Goal: Ask a question: Seek information or help from site administrators or community

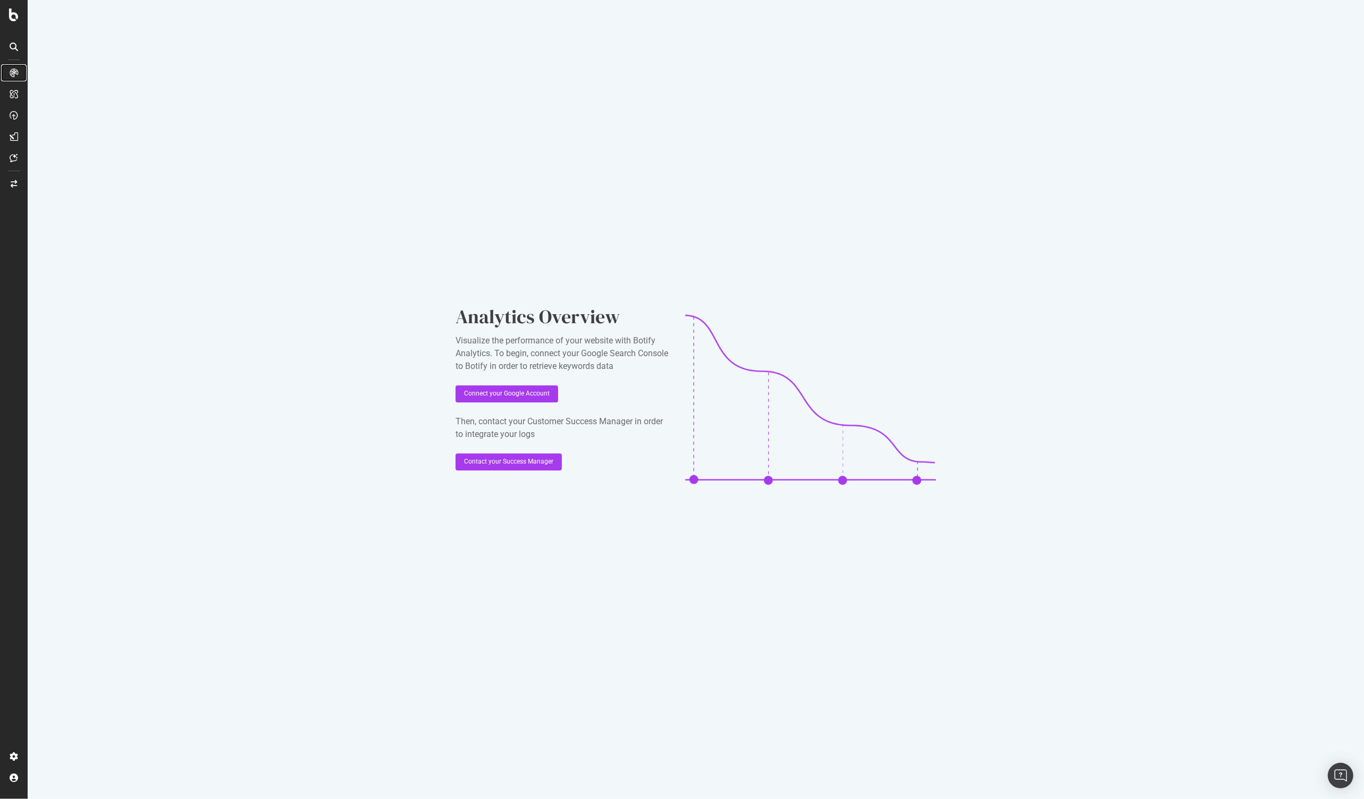
click at [7, 75] on div at bounding box center [13, 72] width 17 height 17
click at [66, 160] on div "RealKeywords" at bounding box center [62, 158] width 47 height 11
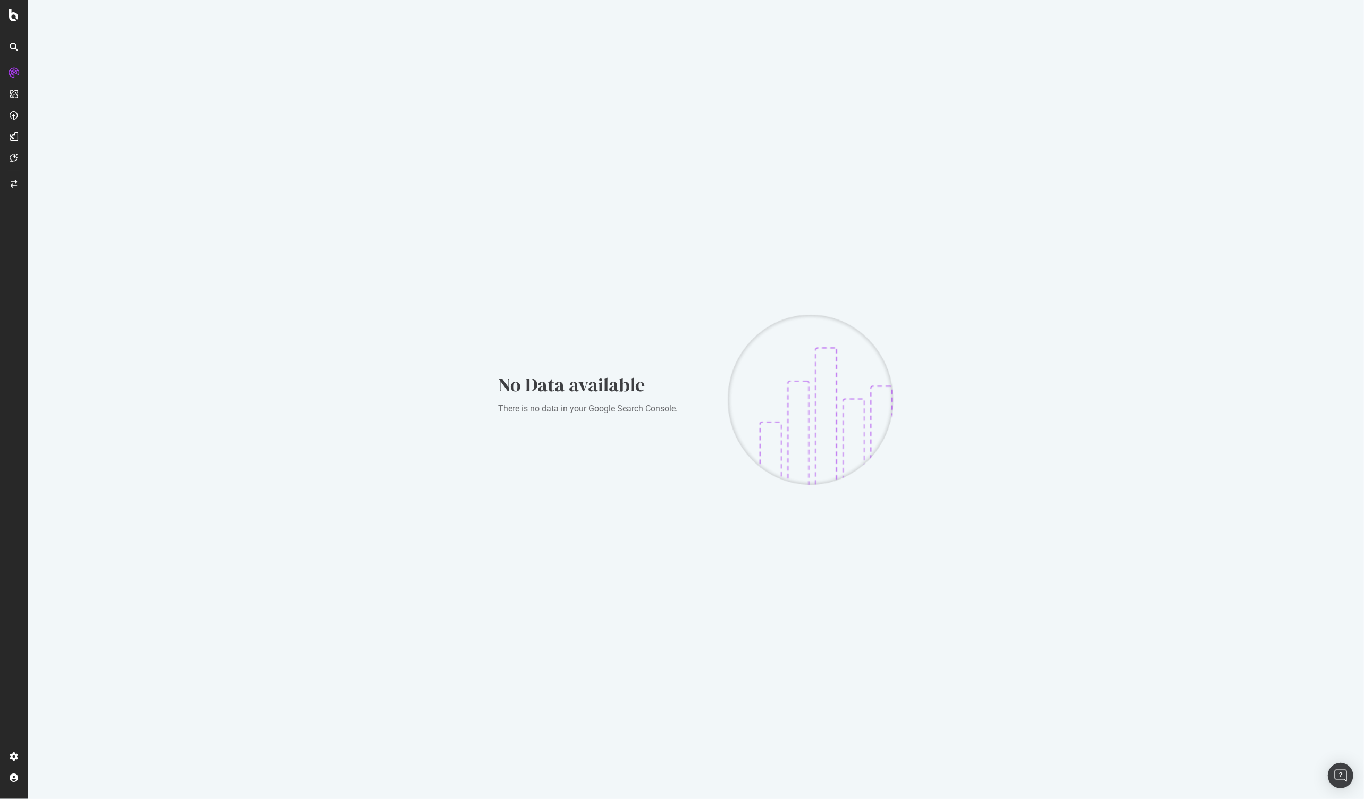
click at [14, 27] on div at bounding box center [14, 399] width 28 height 799
click at [14, 18] on icon at bounding box center [14, 15] width 10 height 13
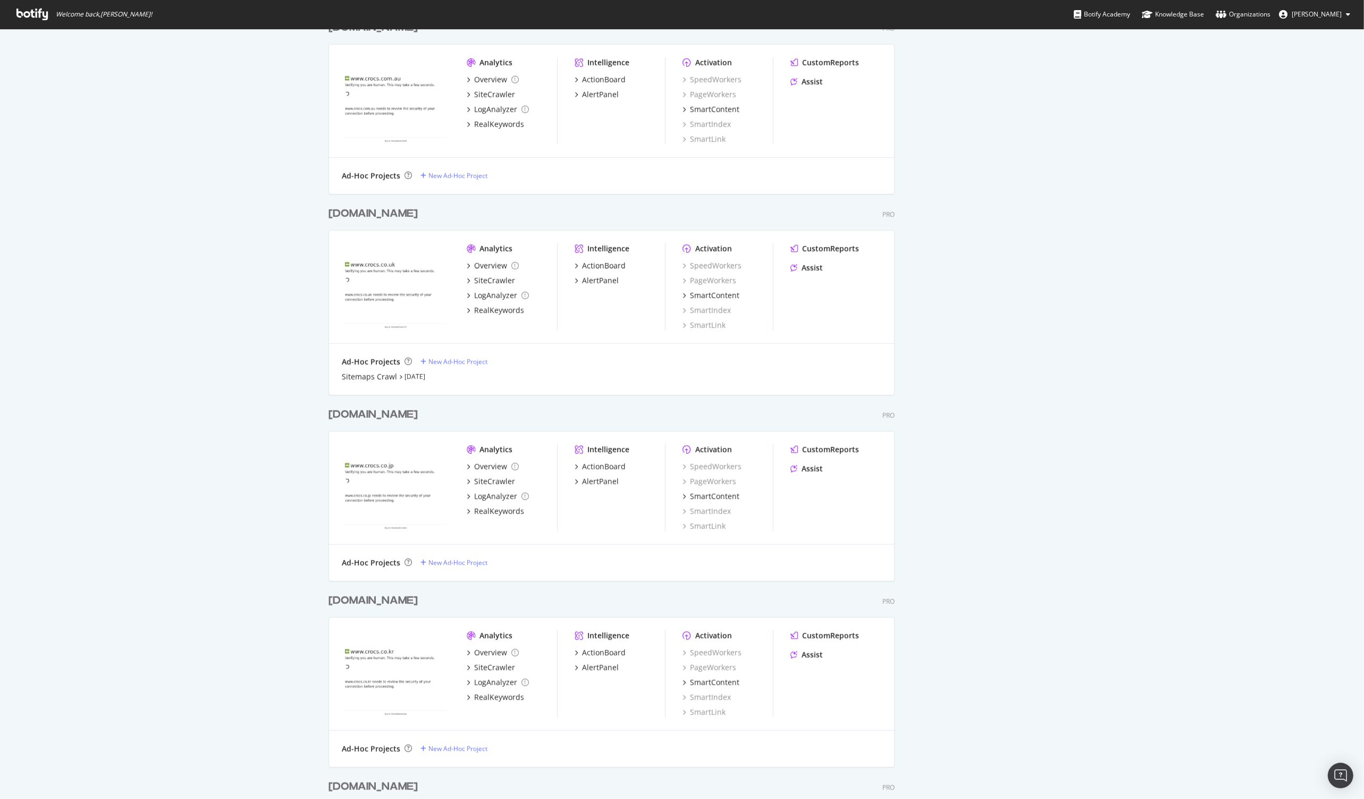
scroll to position [4516, 575]
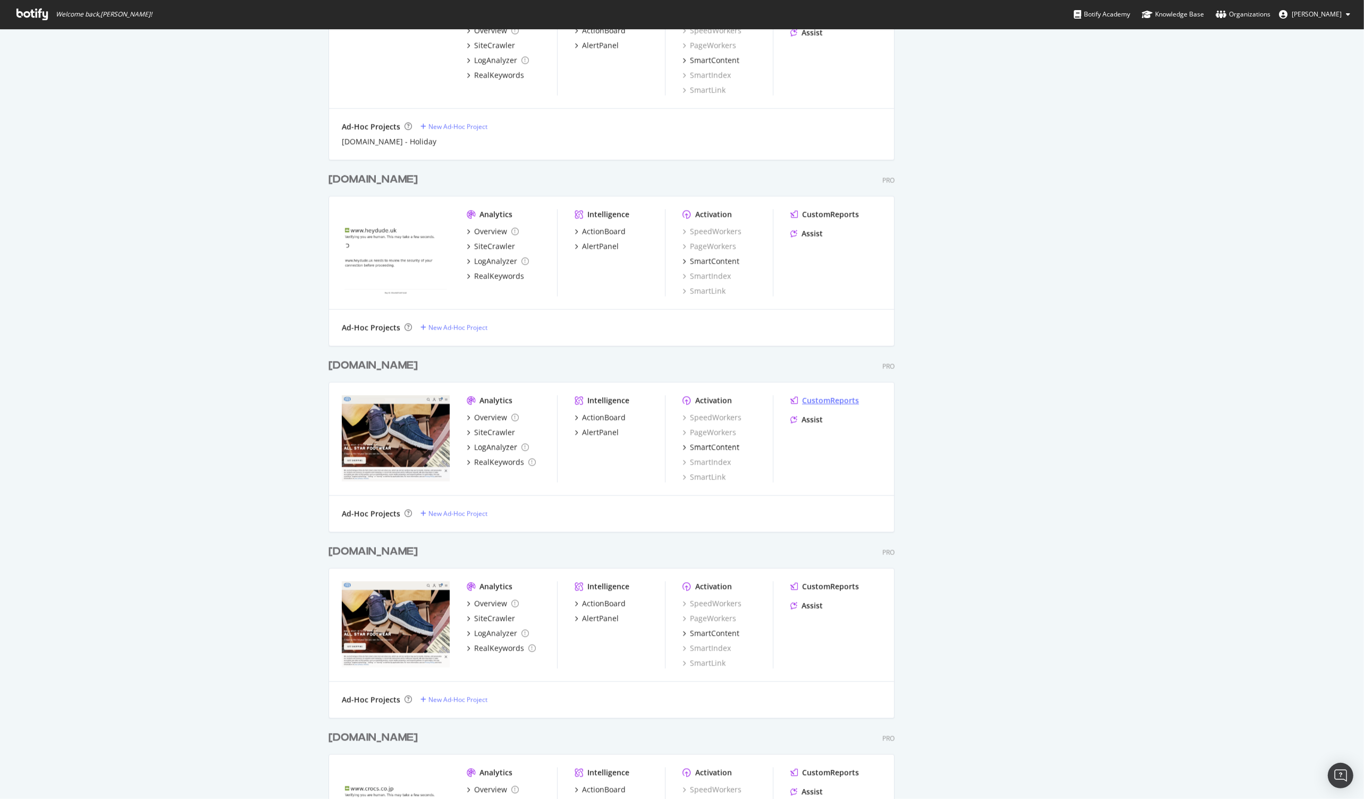
click at [831, 399] on div "CustomReports" at bounding box center [830, 400] width 57 height 11
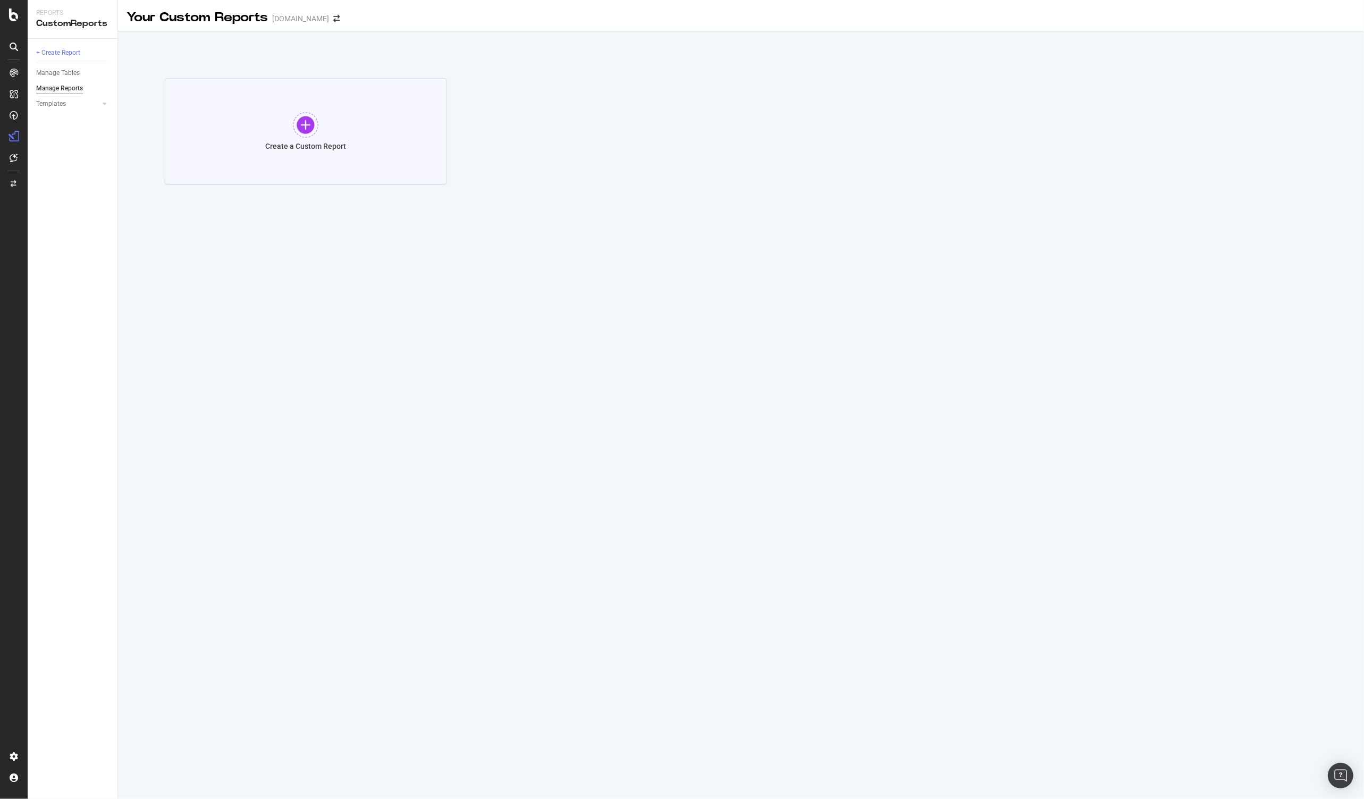
click at [299, 125] on div at bounding box center [306, 125] width 26 height 26
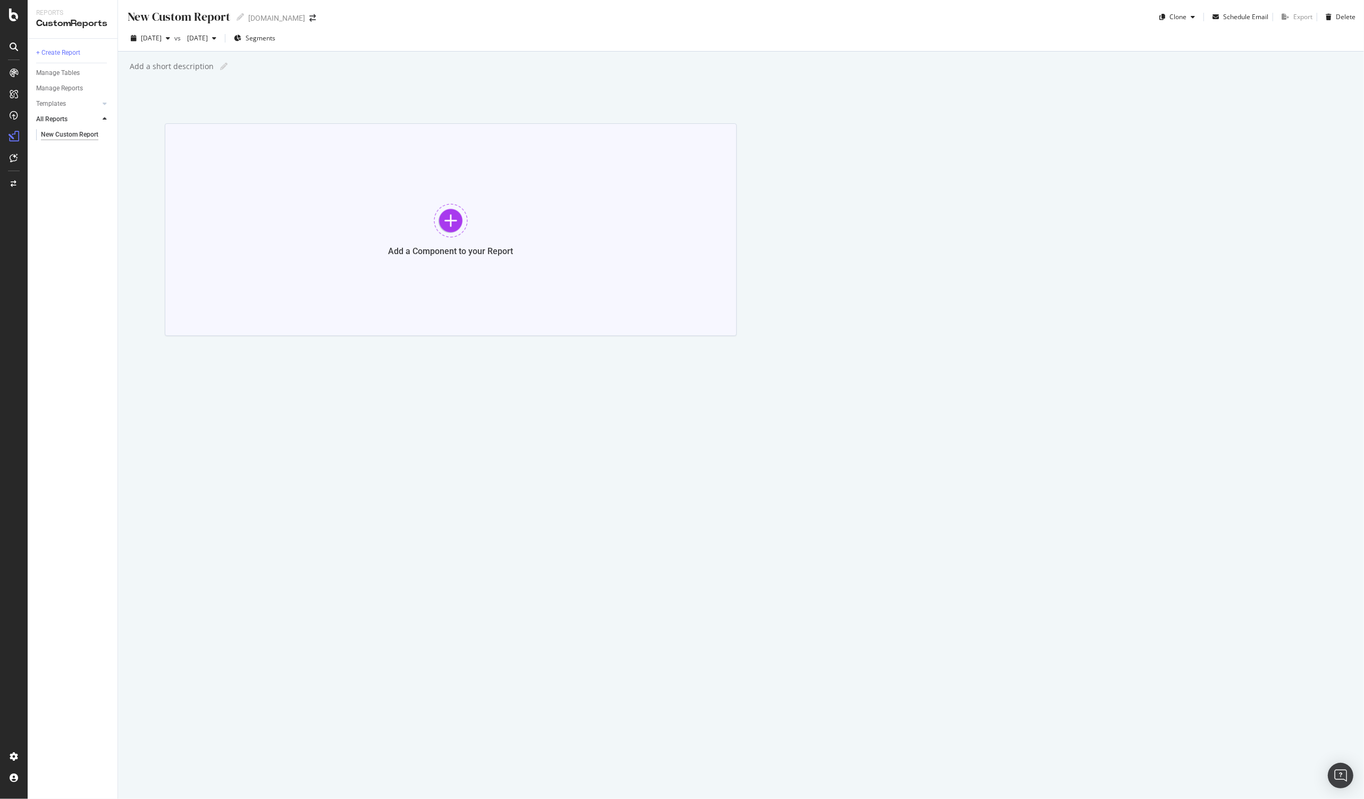
click at [415, 211] on div "Add a Component to your Report" at bounding box center [451, 229] width 572 height 213
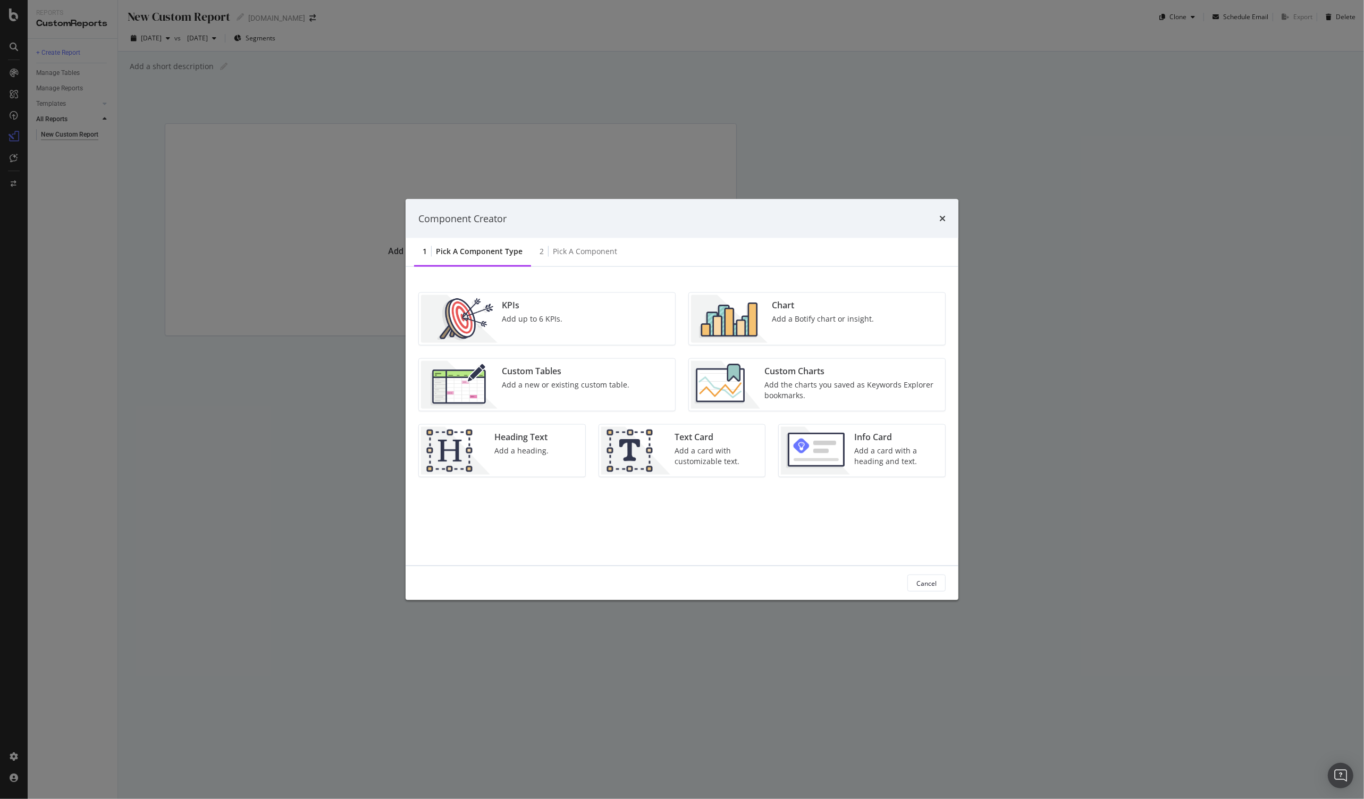
click at [630, 378] on div "Custom Tables Add a new or existing custom table." at bounding box center [547, 385] width 256 height 52
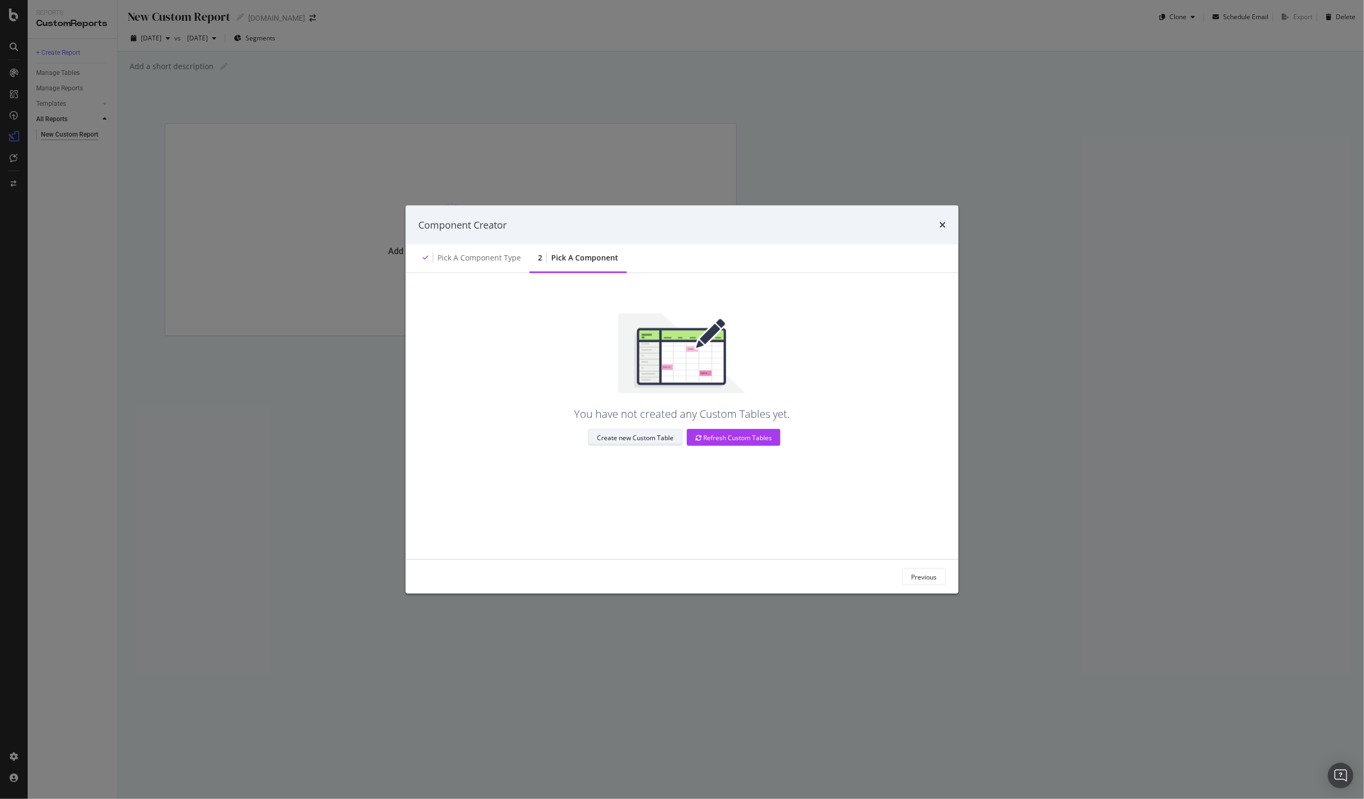
click at [646, 433] on div "Create new Custom Table" at bounding box center [635, 437] width 77 height 9
click at [942, 225] on icon "times" at bounding box center [942, 225] width 6 height 9
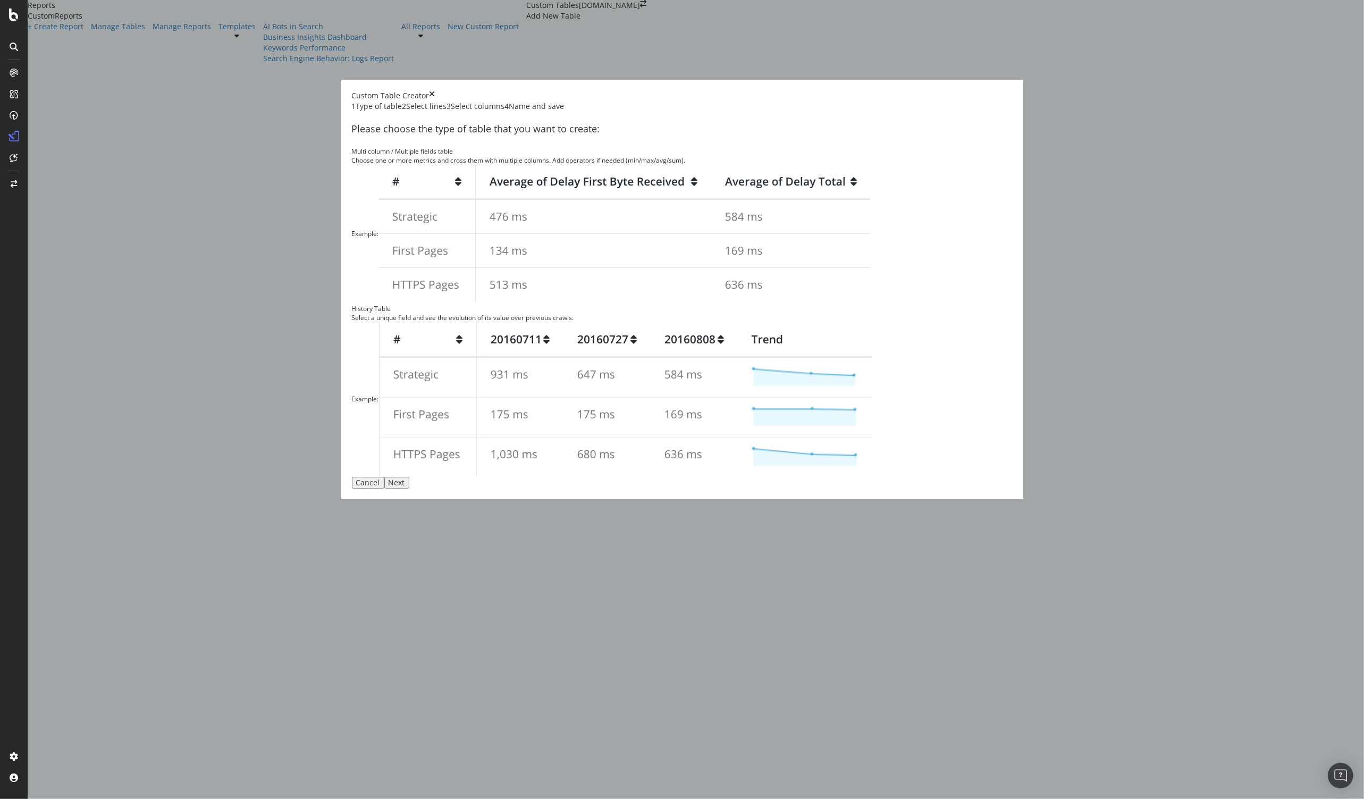
click at [633, 165] on div "Choose one or more metrics and cross them with multiple columns. Add operators …" at bounding box center [682, 160] width 661 height 9
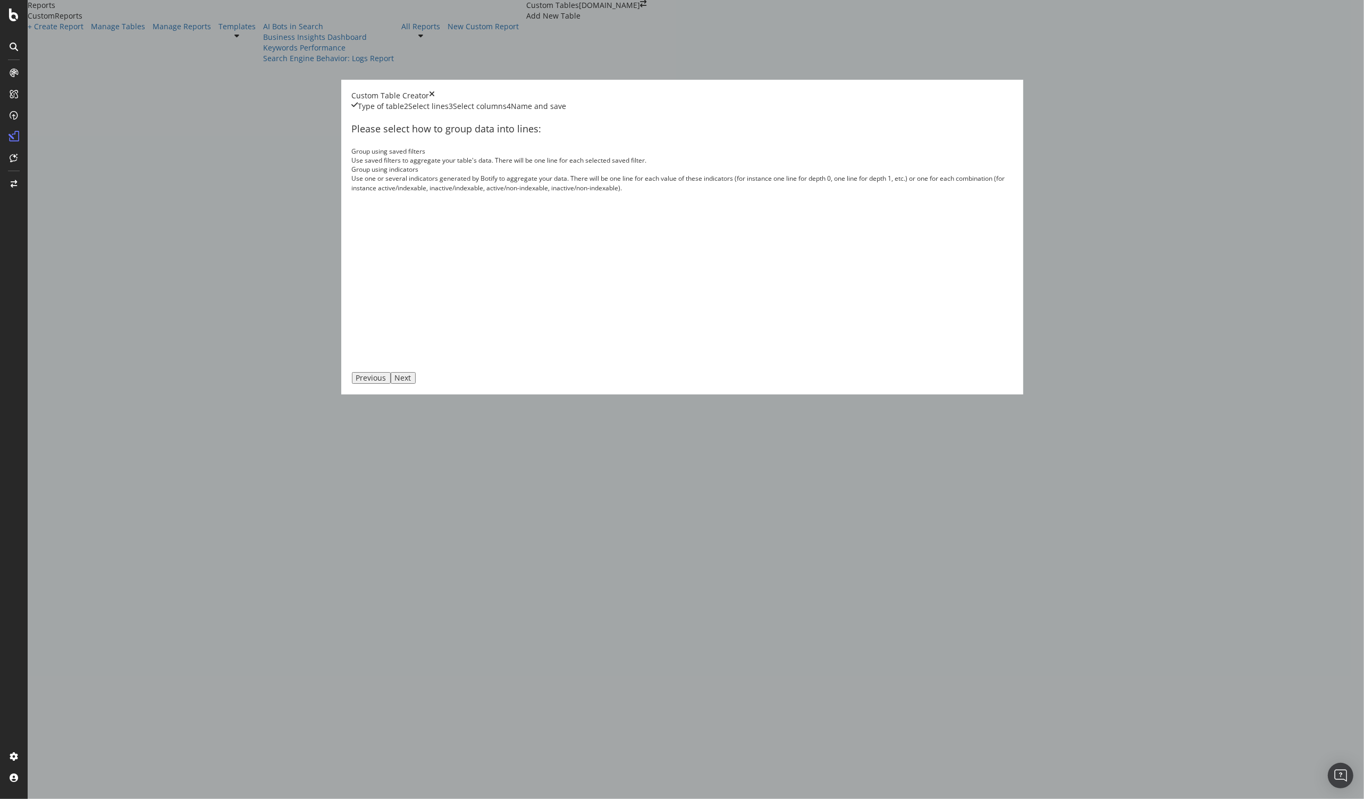
click at [411, 382] on div "Next" at bounding box center [403, 378] width 16 height 9
drag, startPoint x: 818, startPoint y: 363, endPoint x: 816, endPoint y: 377, distance: 15.0
click at [817, 192] on div "Use one or several indicators generated by Botify to aggregate your data. There…" at bounding box center [682, 183] width 661 height 18
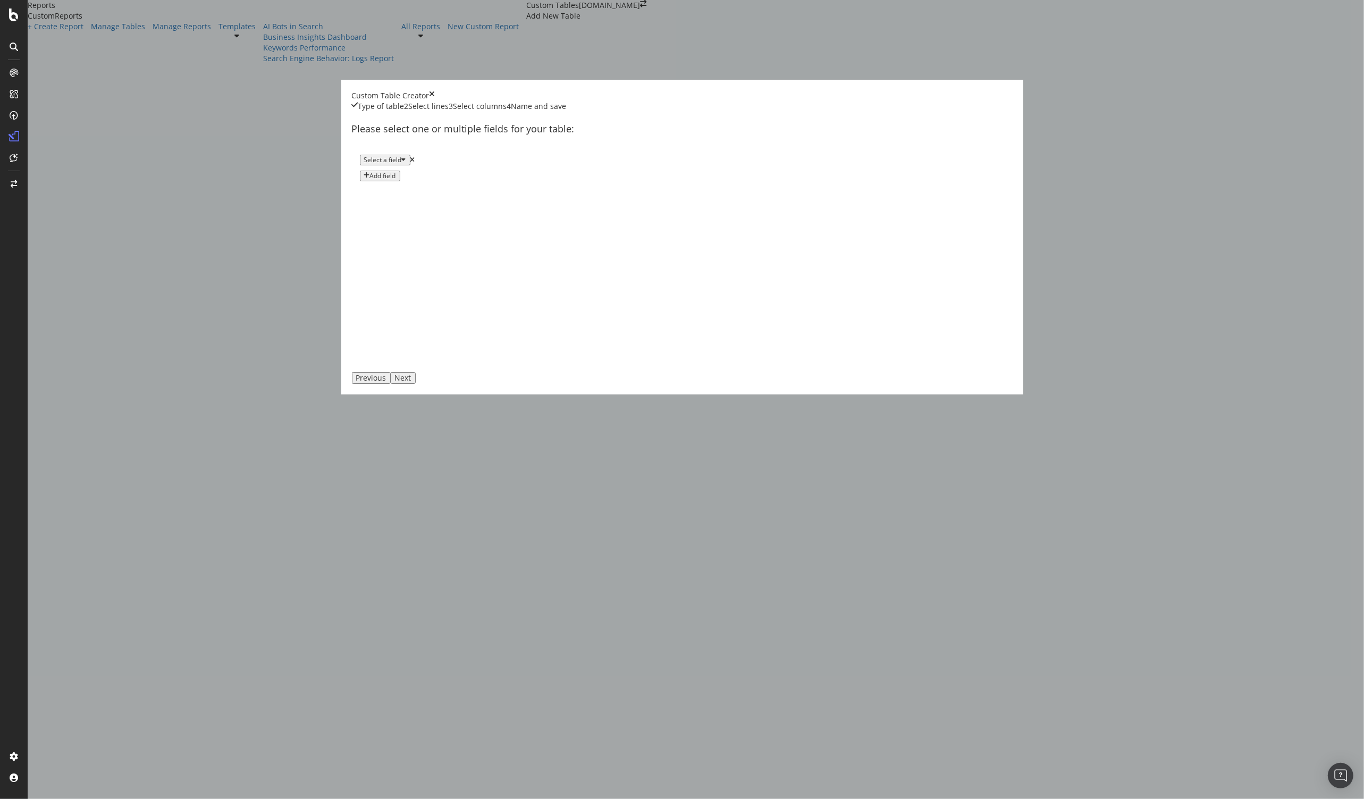
click at [402, 164] on div "Select a field" at bounding box center [383, 159] width 38 height 7
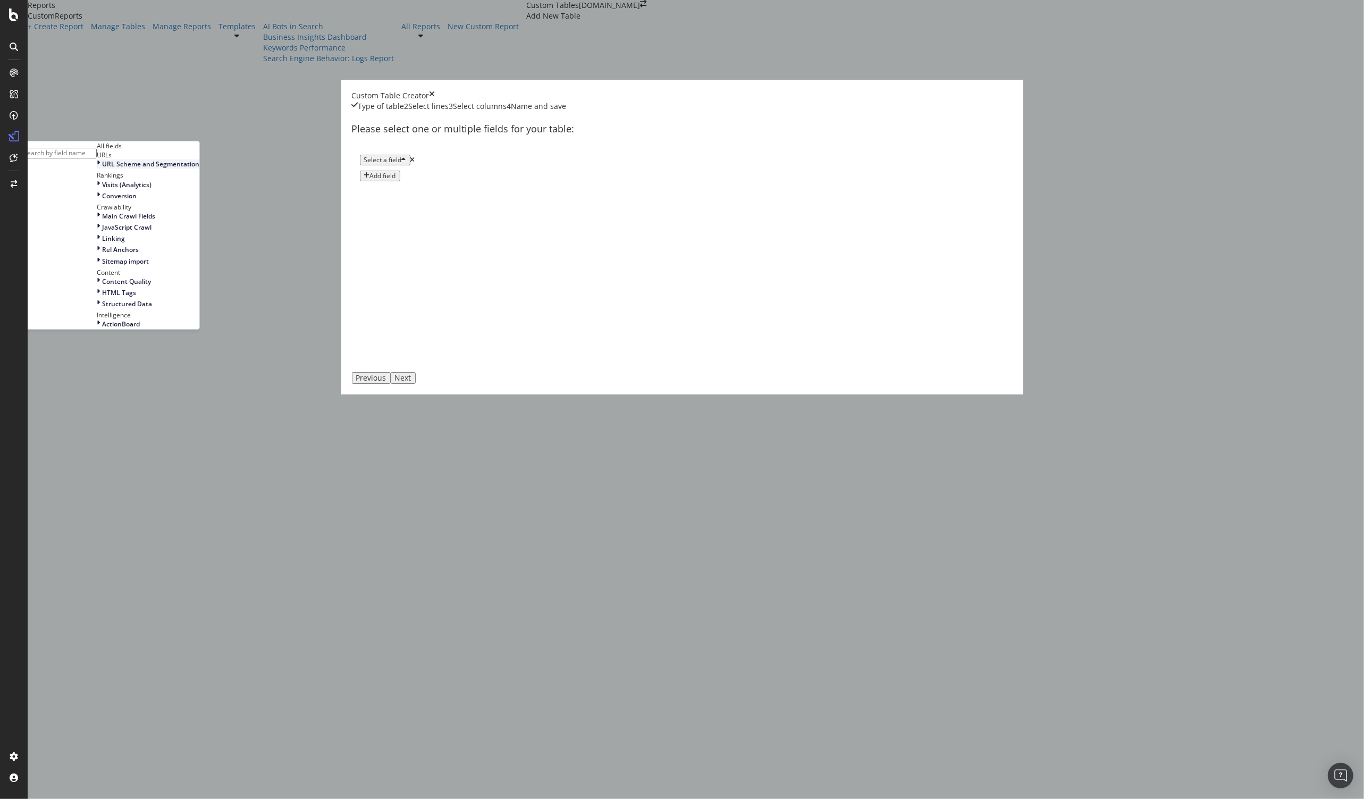
scroll to position [9, 0]
click at [152, 189] on span "Visits (Analytics)" at bounding box center [126, 184] width 49 height 9
click at [199, 169] on div "URL Scheme and Segmentation" at bounding box center [148, 163] width 103 height 9
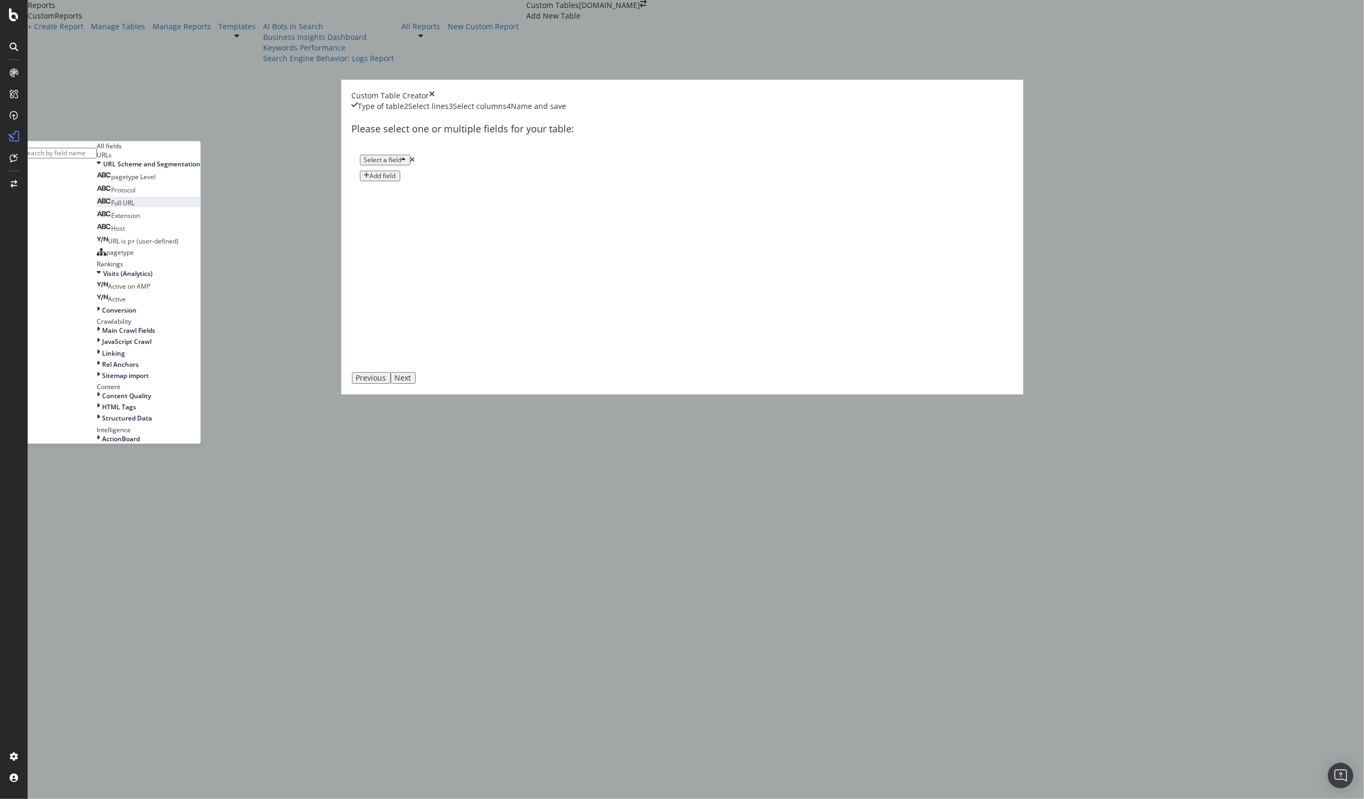
click at [134, 207] on span "Full URL" at bounding box center [122, 202] width 23 height 9
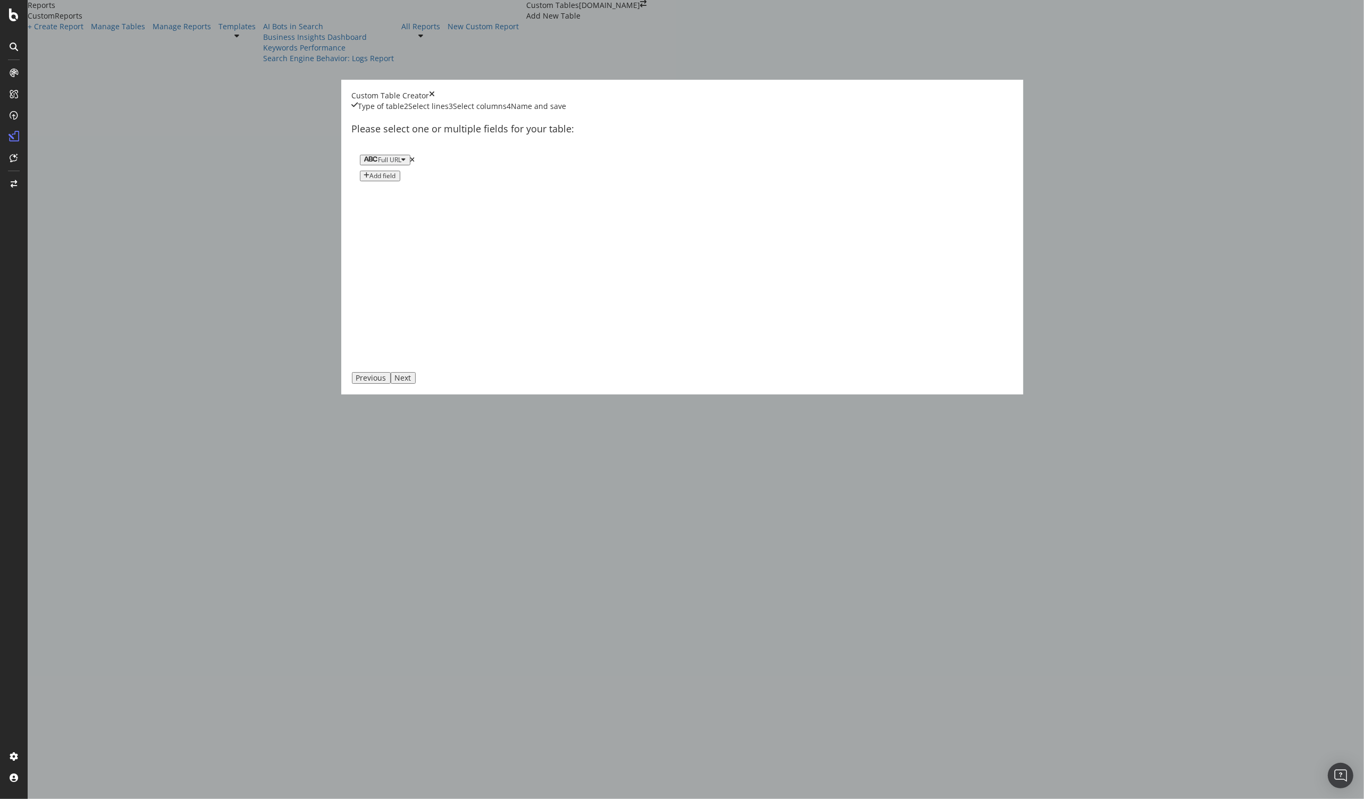
drag, startPoint x: 930, startPoint y: 574, endPoint x: 918, endPoint y: 571, distance: 12.0
click at [411, 382] on div "Next" at bounding box center [403, 378] width 16 height 9
click at [935, 101] on div "Custom Table Creator" at bounding box center [682, 95] width 661 height 11
click at [435, 101] on icon "times" at bounding box center [433, 95] width 6 height 11
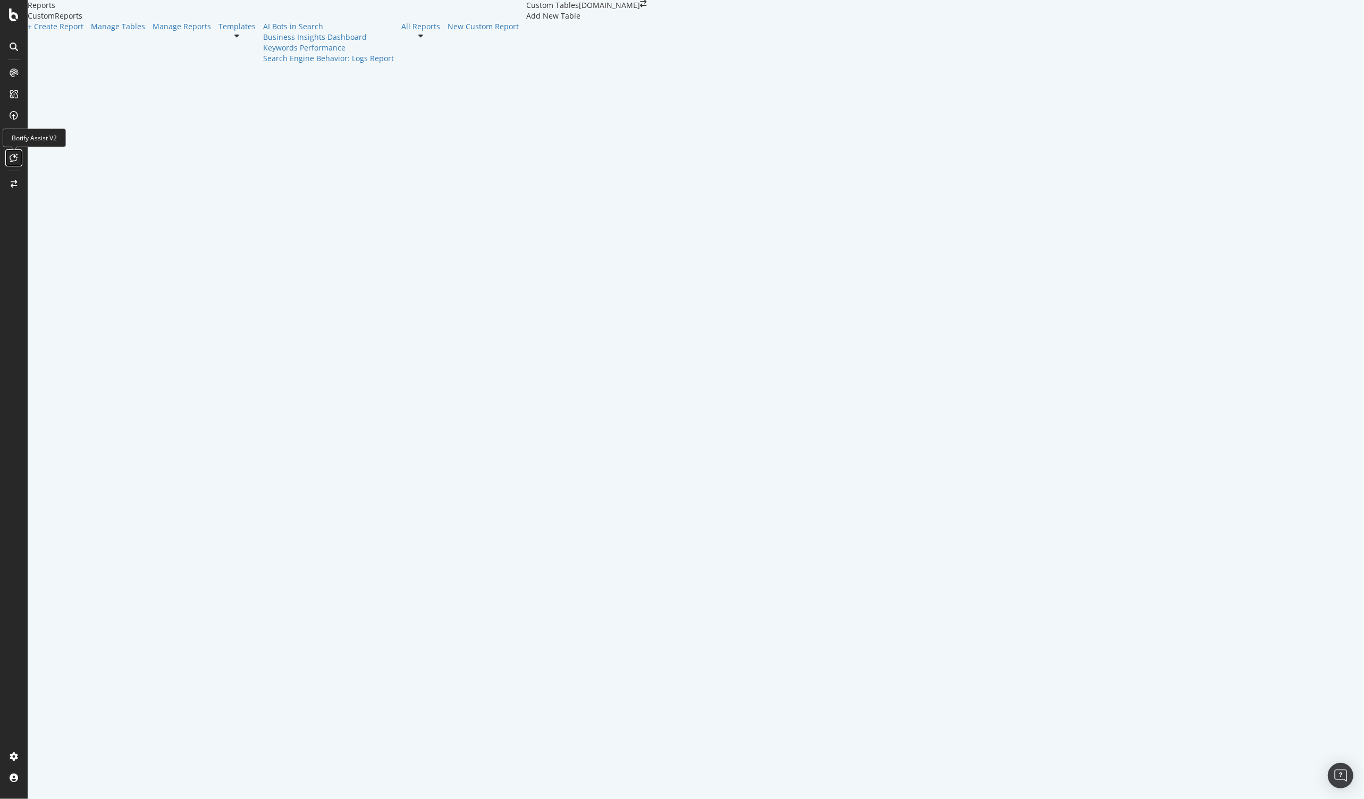
click at [14, 156] on icon at bounding box center [14, 158] width 8 height 9
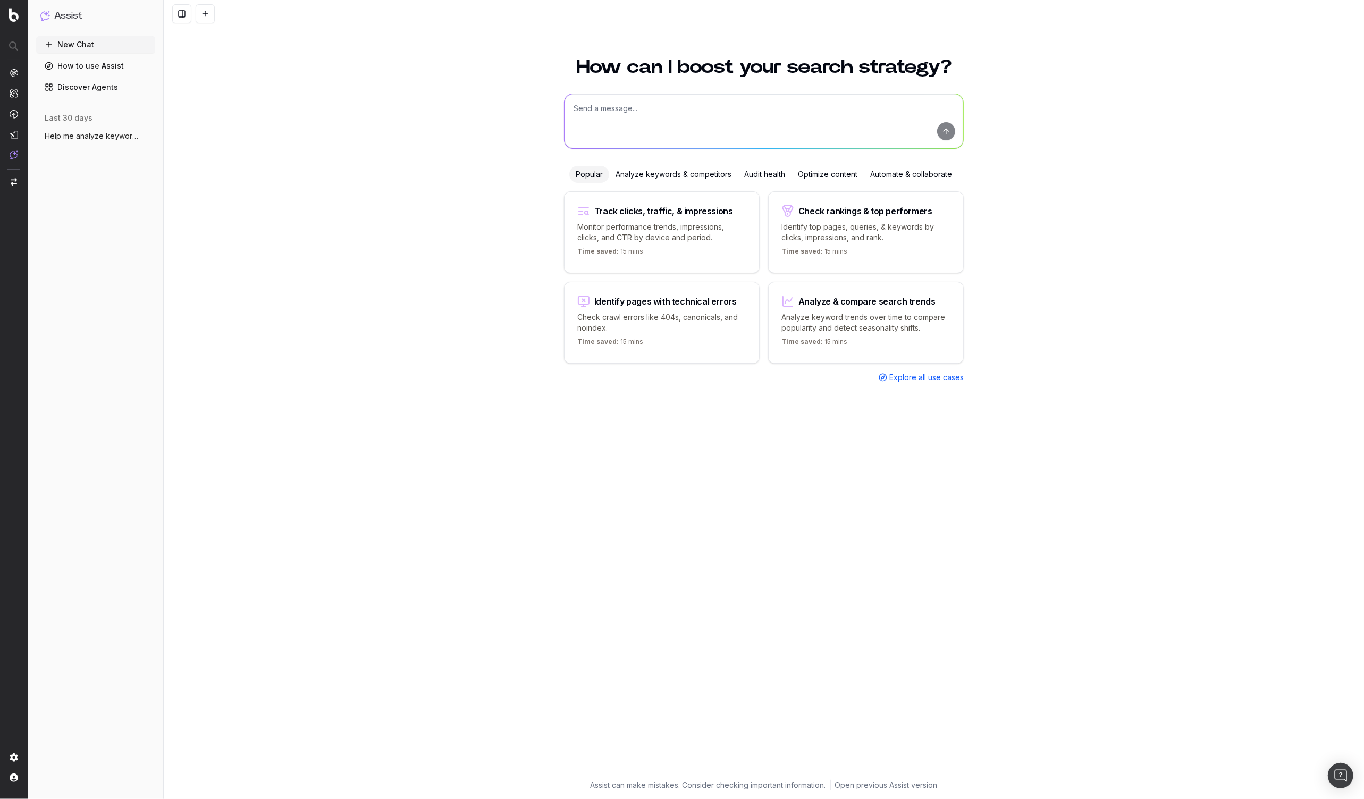
click at [667, 133] on textarea at bounding box center [764, 121] width 399 height 54
click at [674, 124] on textarea at bounding box center [764, 121] width 399 height 54
click at [675, 247] on div "Time saved: 15 mins" at bounding box center [661, 253] width 169 height 13
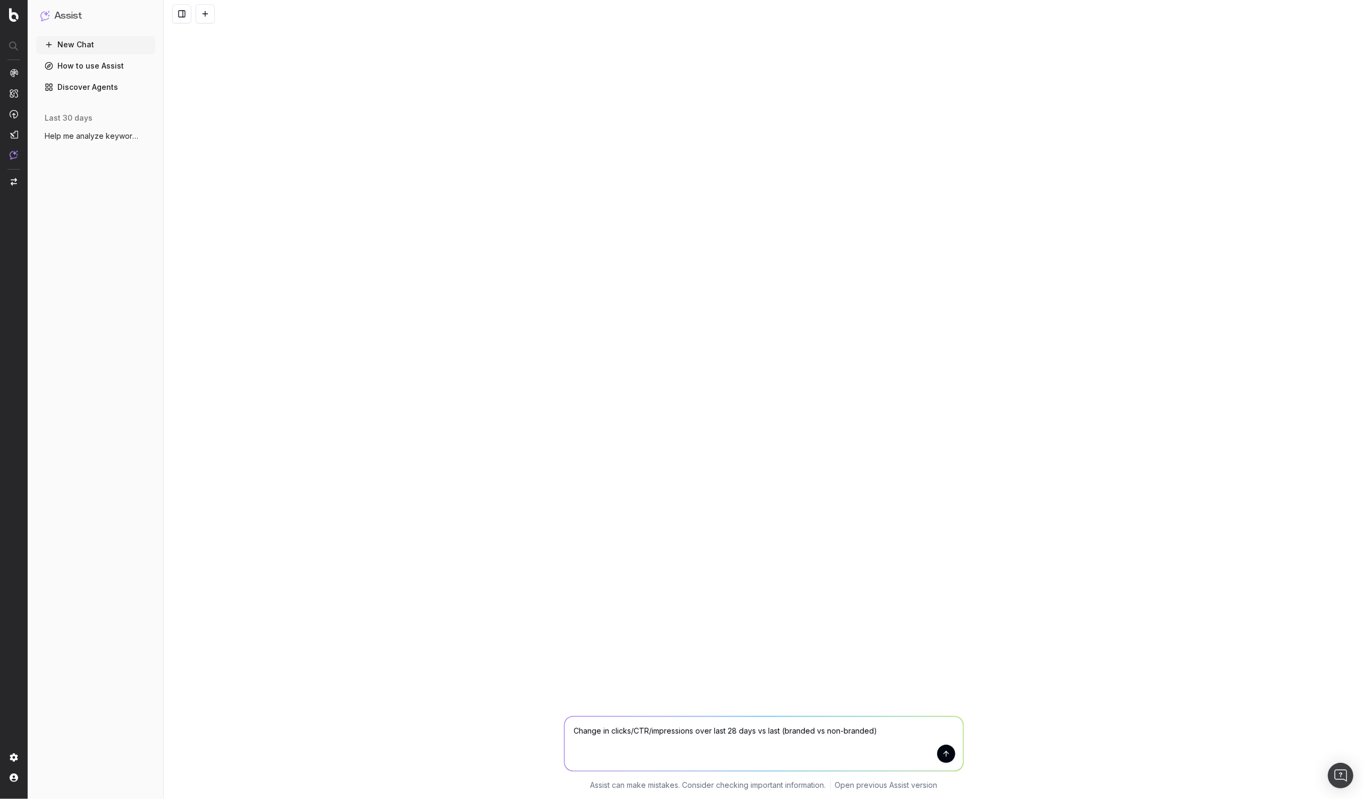
drag, startPoint x: 697, startPoint y: 733, endPoint x: 737, endPoint y: 731, distance: 39.4
click at [732, 731] on textarea "Change in clicks/CTR/impressions over last 28 days vs last (branded vs non-bran…" at bounding box center [764, 744] width 399 height 54
click at [832, 725] on textarea "Change in clicks/CTR/impressions over last 28 days vs last (branded vs non-bran…" at bounding box center [764, 744] width 399 height 54
drag, startPoint x: 840, startPoint y: 740, endPoint x: 877, endPoint y: 729, distance: 38.2
click at [841, 740] on textarea "Change in clicks/CTR/impressions over last 28 days vs last (branded vs non-bran…" at bounding box center [764, 744] width 399 height 54
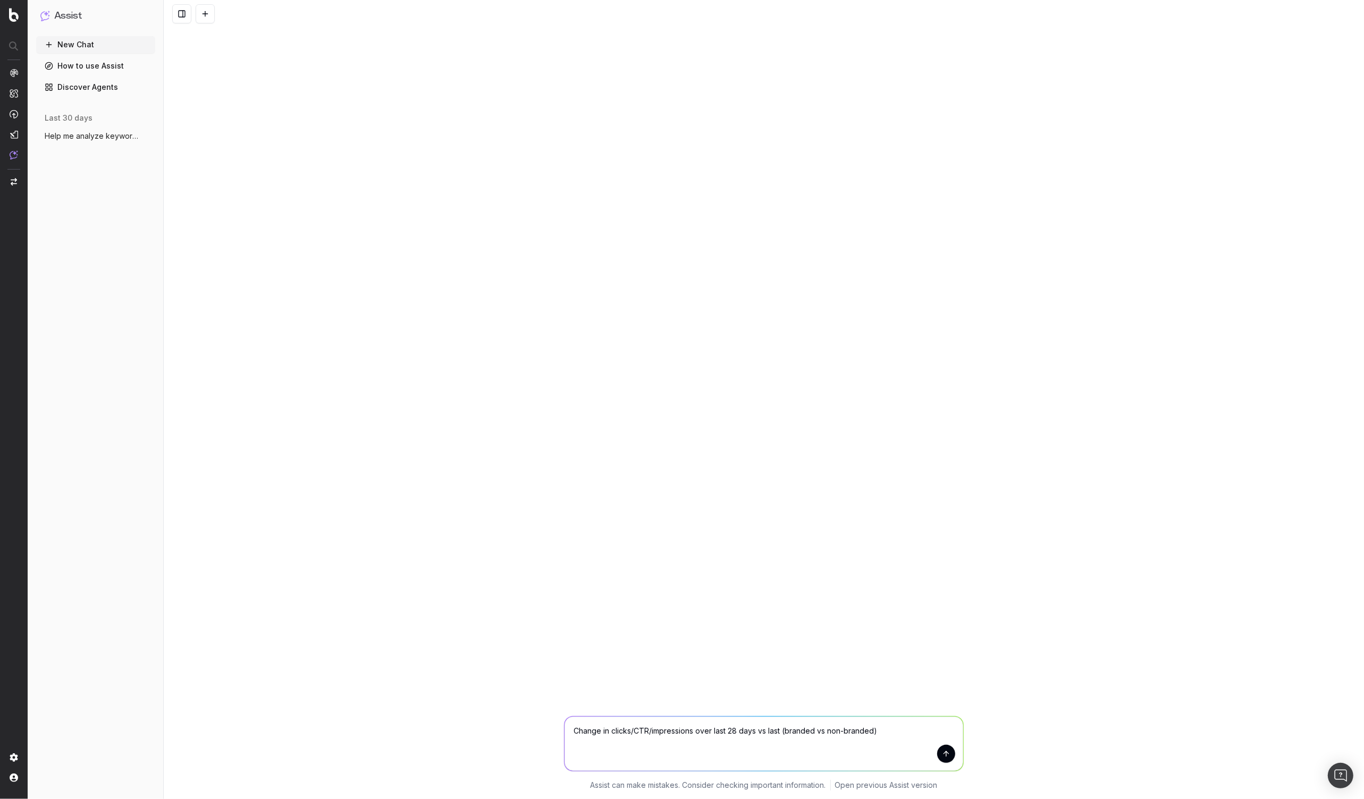
click at [902, 726] on textarea "Change in clicks/CTR/impressions over last 28 days vs last (branded vs non-bran…" at bounding box center [764, 744] width 399 height 54
drag, startPoint x: 696, startPoint y: 731, endPoint x: 758, endPoint y: 733, distance: 61.2
click at [757, 733] on textarea "Change in clicks/CTR/impressions over last 28 days vs last (branded vs non-bran…" at bounding box center [764, 744] width 399 height 54
click at [758, 733] on textarea "Change in clicks/CTR/impressions over last 28 days vs last (branded vs non-bran…" at bounding box center [764, 744] width 399 height 54
drag, startPoint x: 758, startPoint y: 733, endPoint x: 695, endPoint y: 735, distance: 62.8
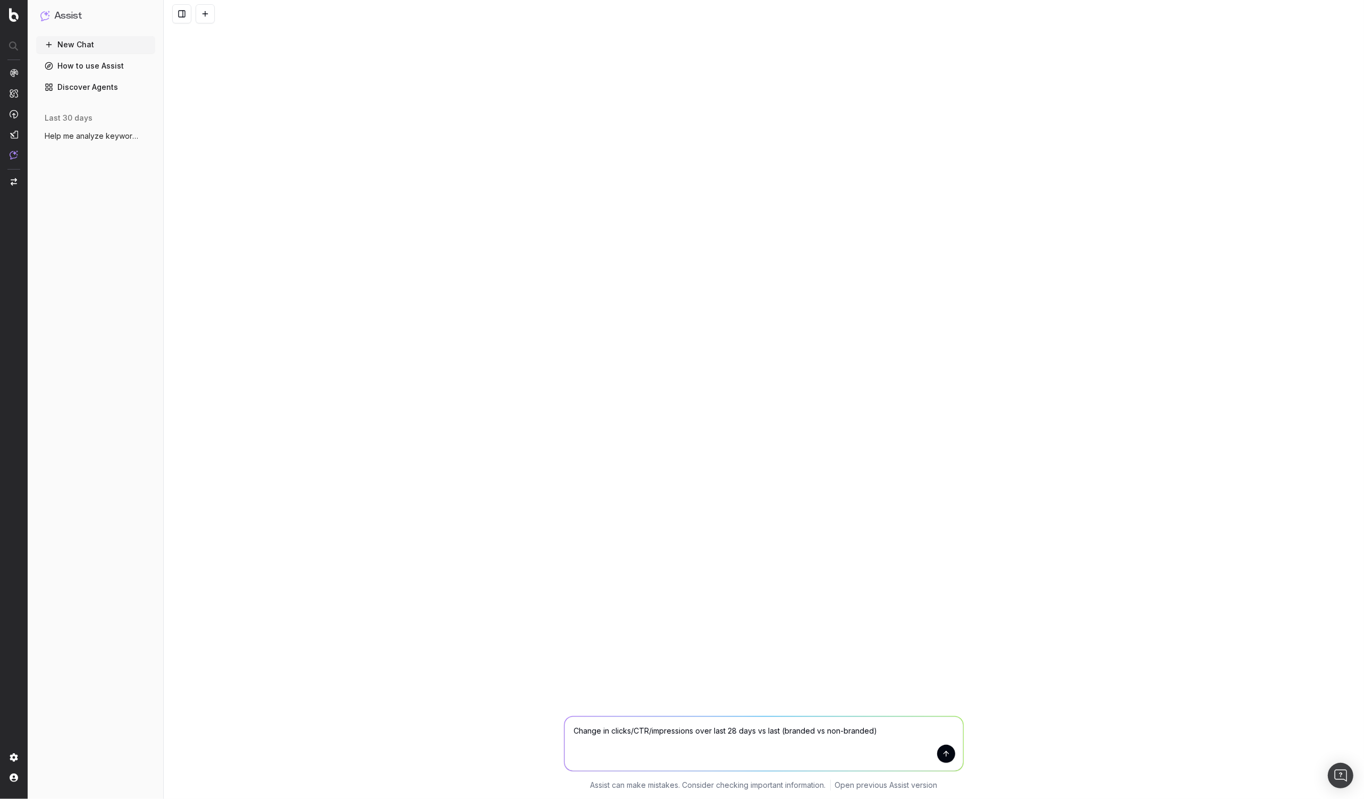
click at [695, 735] on textarea "Change in clicks/CTR/impressions over last 28 days vs last (branded vs non-bran…" at bounding box center [764, 744] width 399 height 54
click at [768, 731] on textarea "Change in clicks/CTR/impressions in [DATE] vs last (branded vs non-branded)" at bounding box center [764, 744] width 399 height 54
type textarea "Change in clicks/CTR/impressions in [DATE] vs last [DATE](branded vs non-brande…"
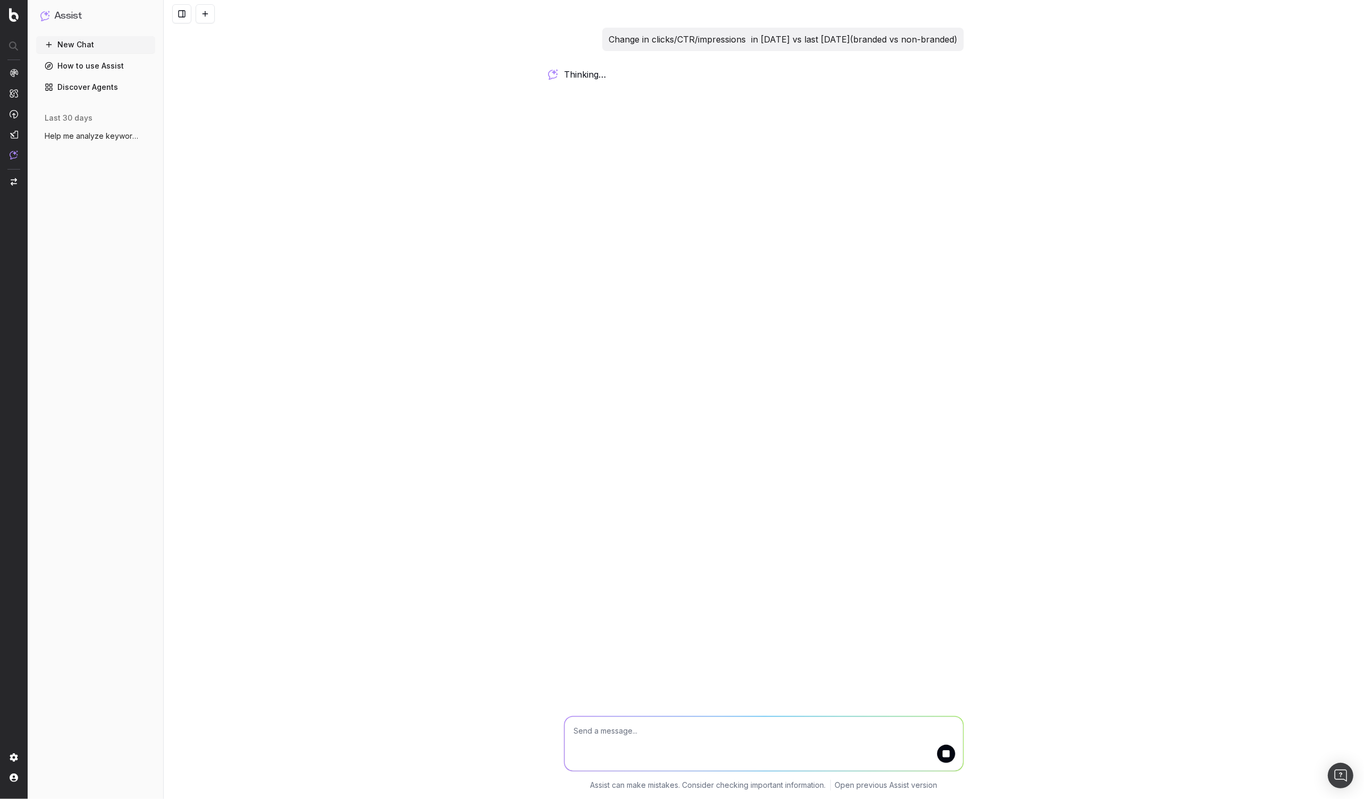
click at [650, 726] on textarea at bounding box center [764, 744] width 399 height 54
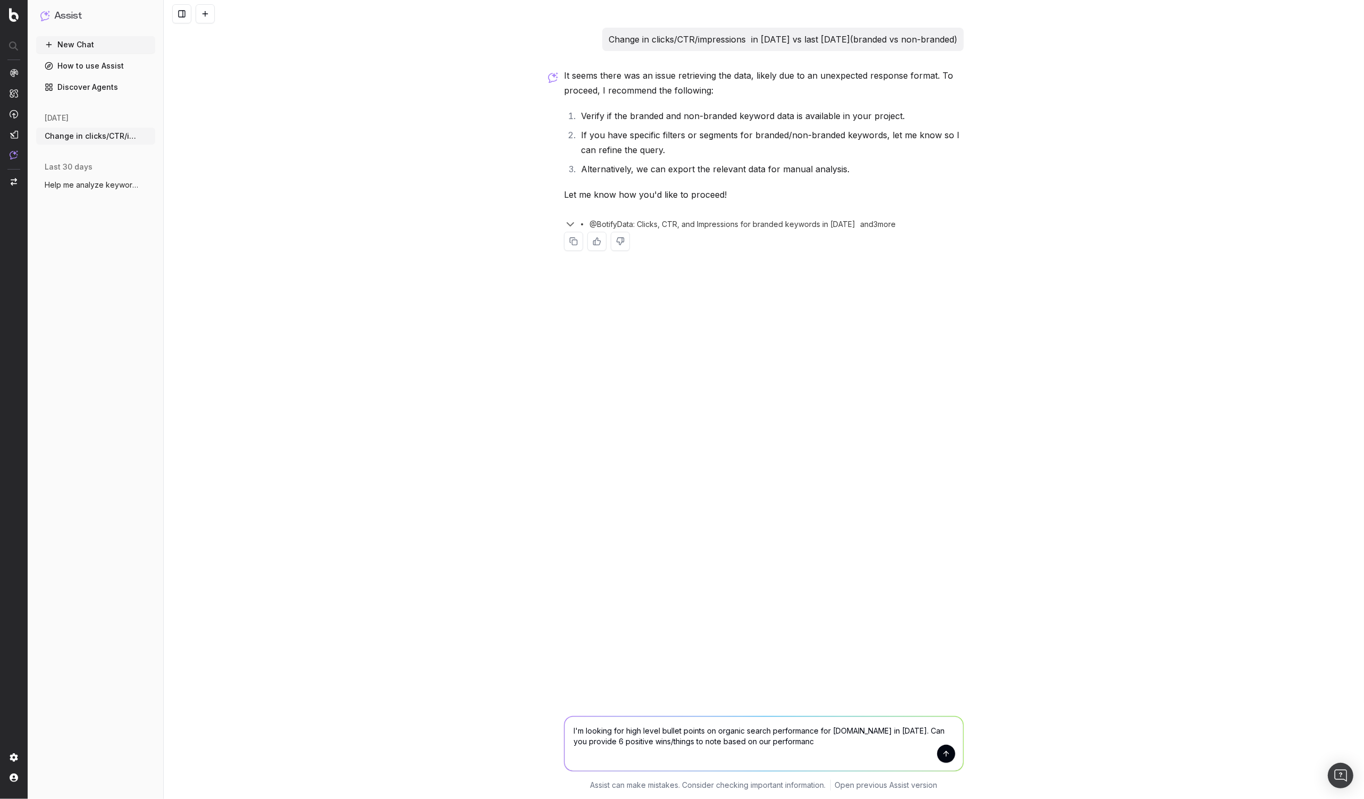
type textarea "I'm looking for high level bullet points on organic search performance for [DOM…"
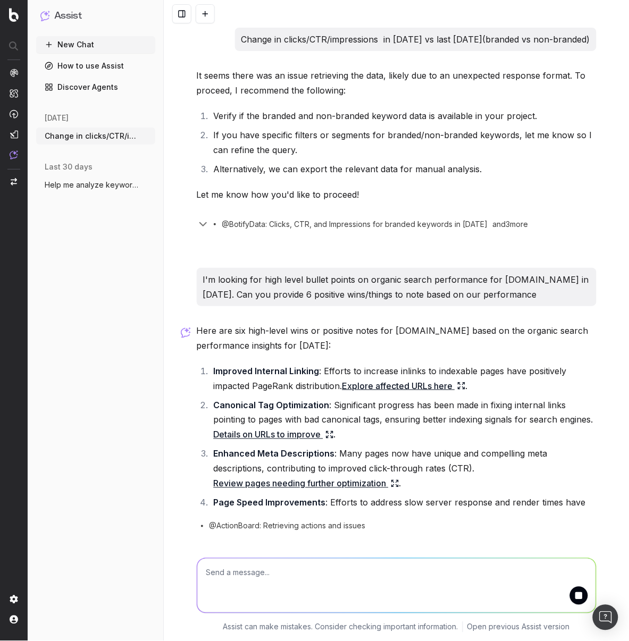
scroll to position [9, 0]
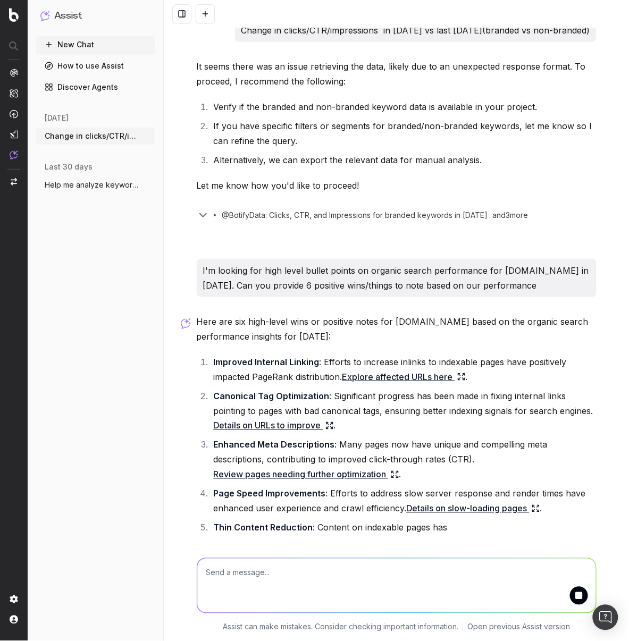
click at [350, 573] on textarea at bounding box center [396, 586] width 399 height 54
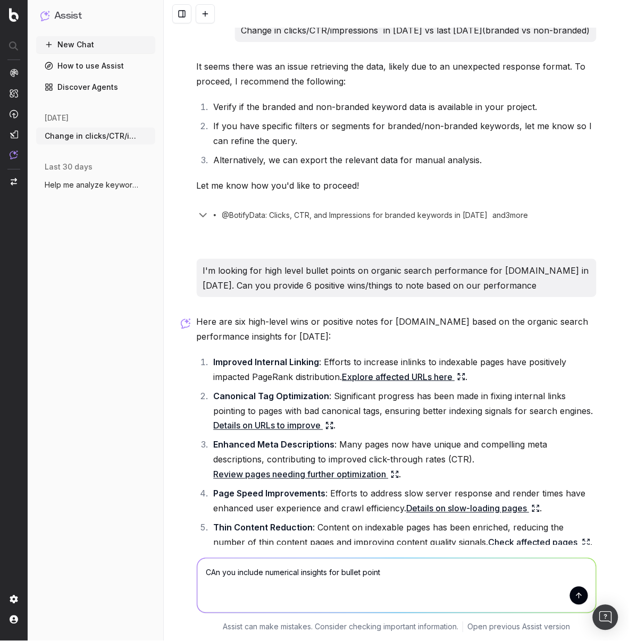
type textarea "CAn you include numerical insights for bullet points"
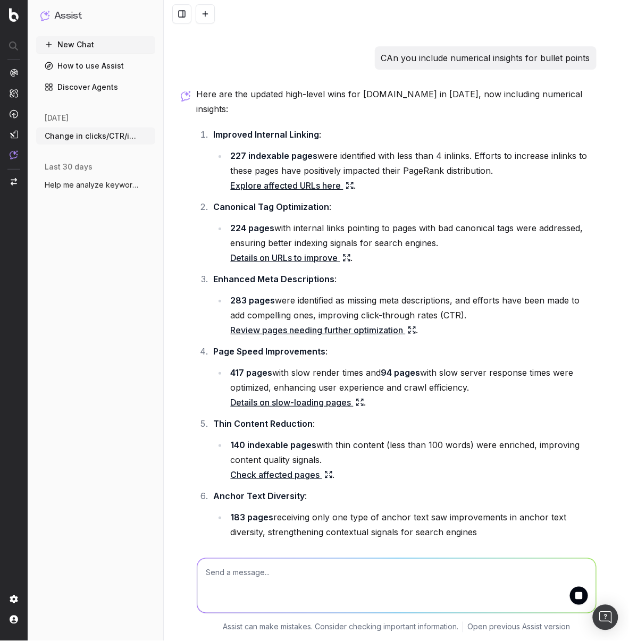
scroll to position [697, 0]
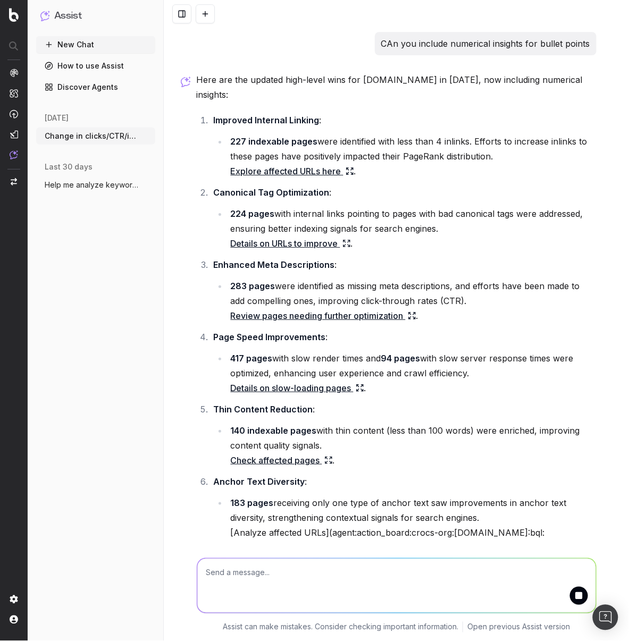
click at [405, 573] on textarea at bounding box center [396, 586] width 399 height 54
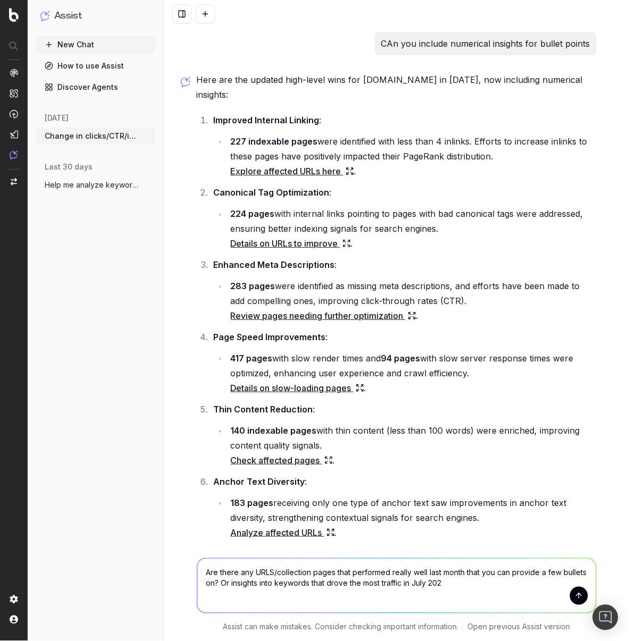
type textarea "Are there any URLS/collection pages that performed really well last month that …"
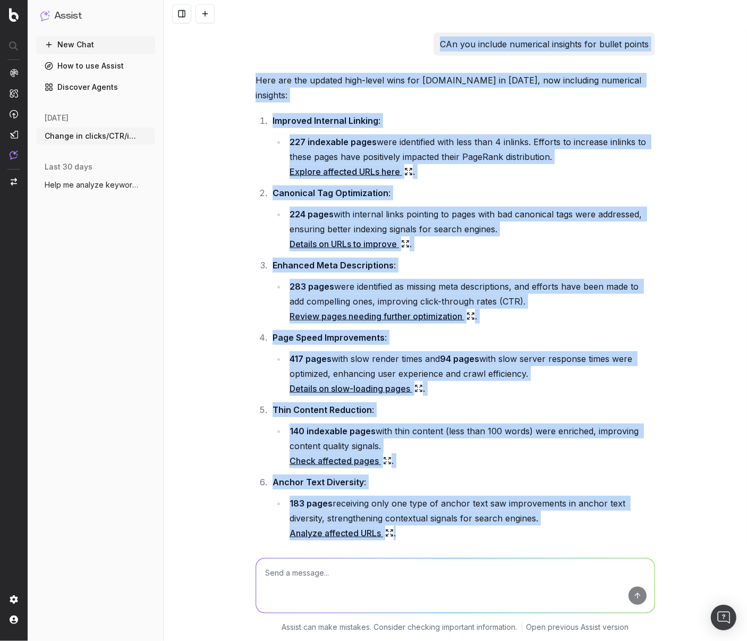
scroll to position [694, 0]
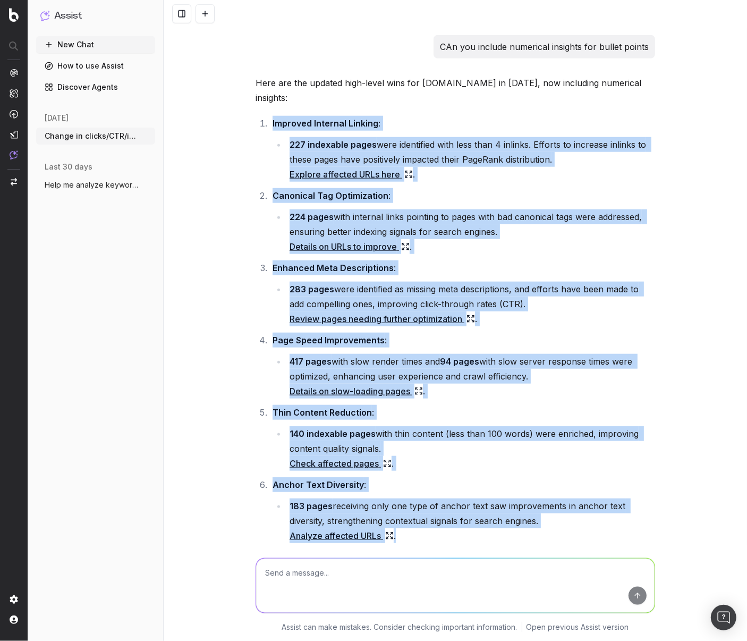
drag, startPoint x: 424, startPoint y: 358, endPoint x: 243, endPoint y: 129, distance: 291.8
click at [254, 122] on div "Change in clicks/CTR/impressions in [DATE] vs last [DATE](branded vs non-brande…" at bounding box center [455, 114] width 408 height 1563
copy ol "Improved Internal Linking : 227 indexable pages were identified with less than …"
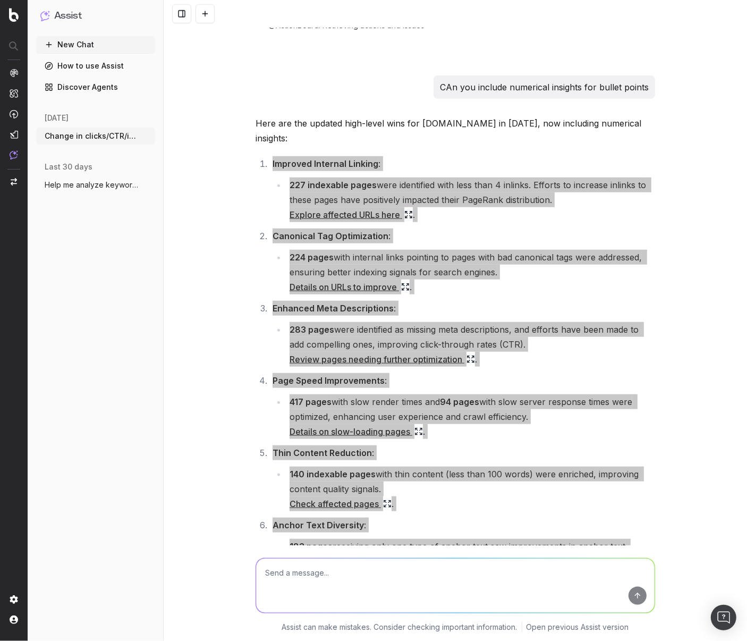
scroll to position [633, 0]
